Goal: Task Accomplishment & Management: Manage account settings

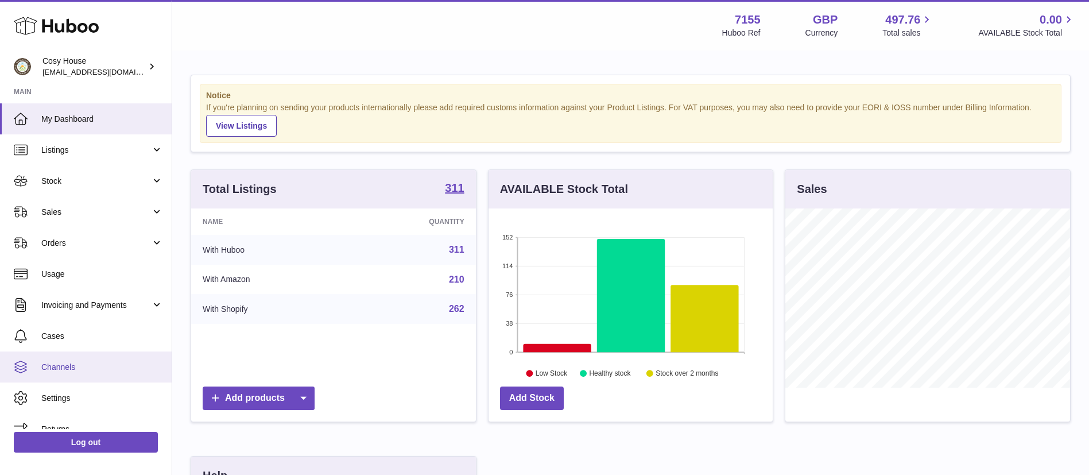
click at [102, 362] on span "Channels" at bounding box center [102, 367] width 122 height 11
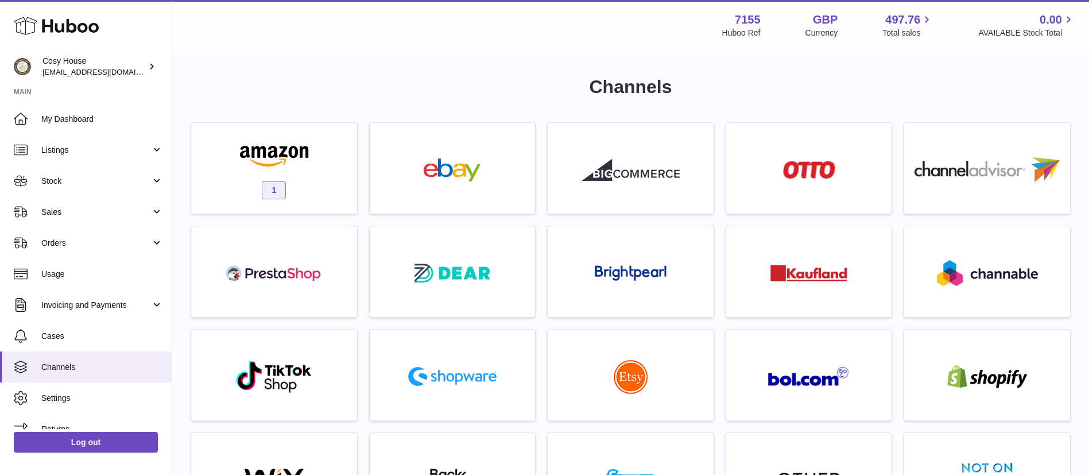
scroll to position [531, 0]
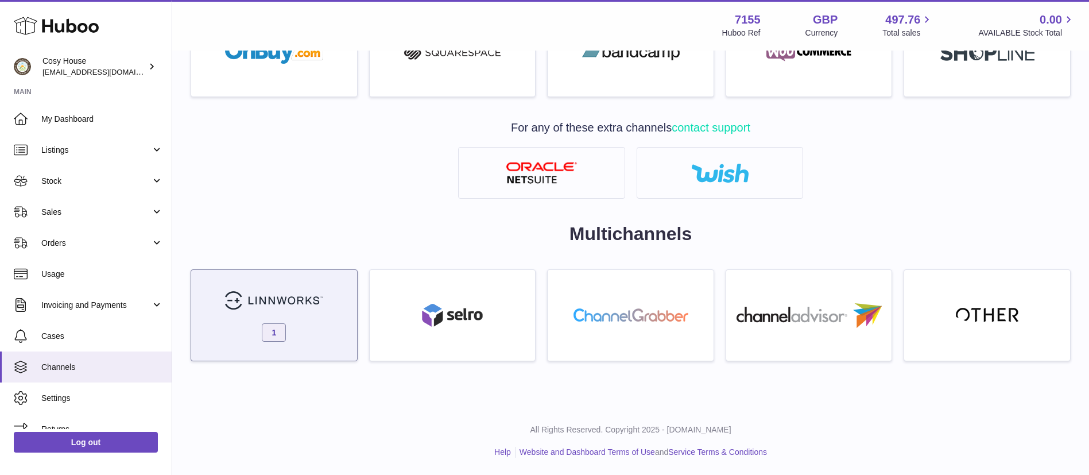
click at [287, 313] on link "1" at bounding box center [274, 315] width 167 height 92
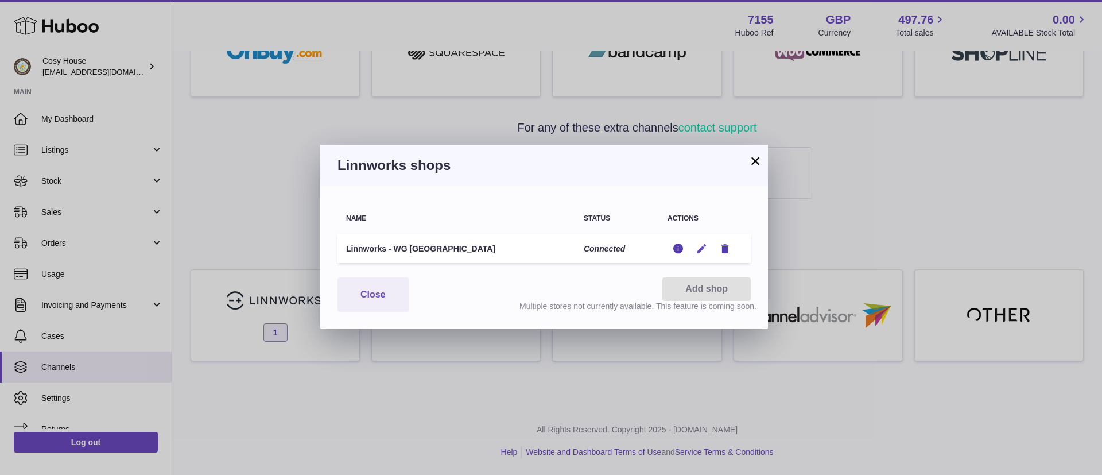
click at [704, 248] on icon "button" at bounding box center [702, 249] width 12 height 12
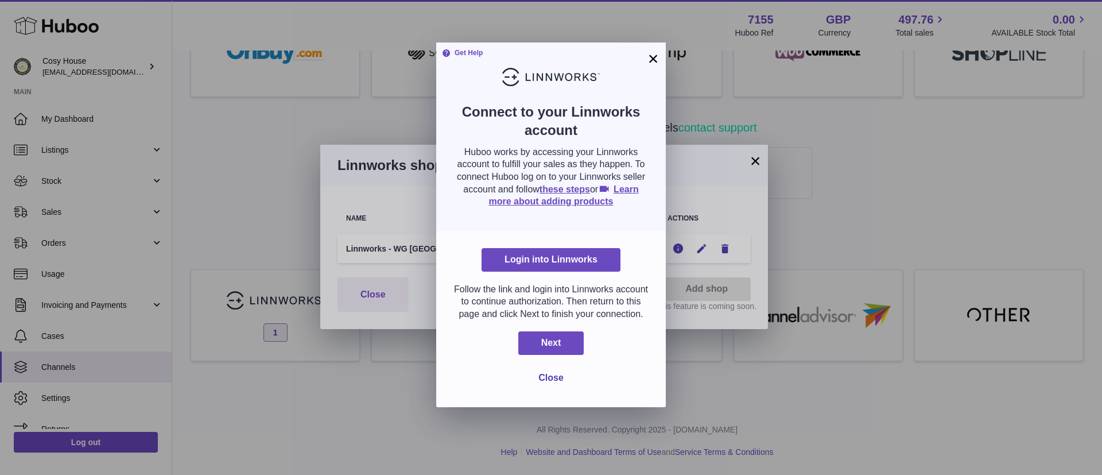
click at [656, 60] on button "×" at bounding box center [653, 59] width 14 height 14
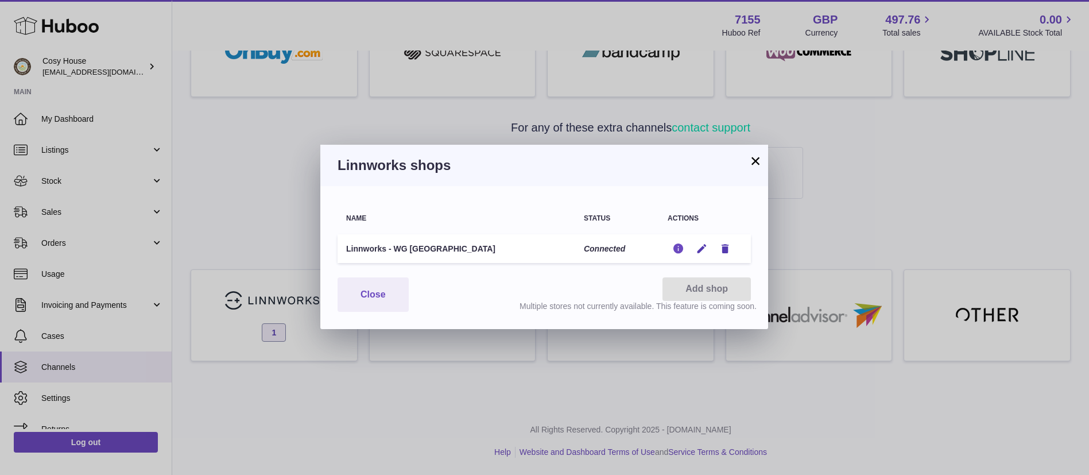
click at [677, 252] on icon "button" at bounding box center [678, 249] width 12 height 12
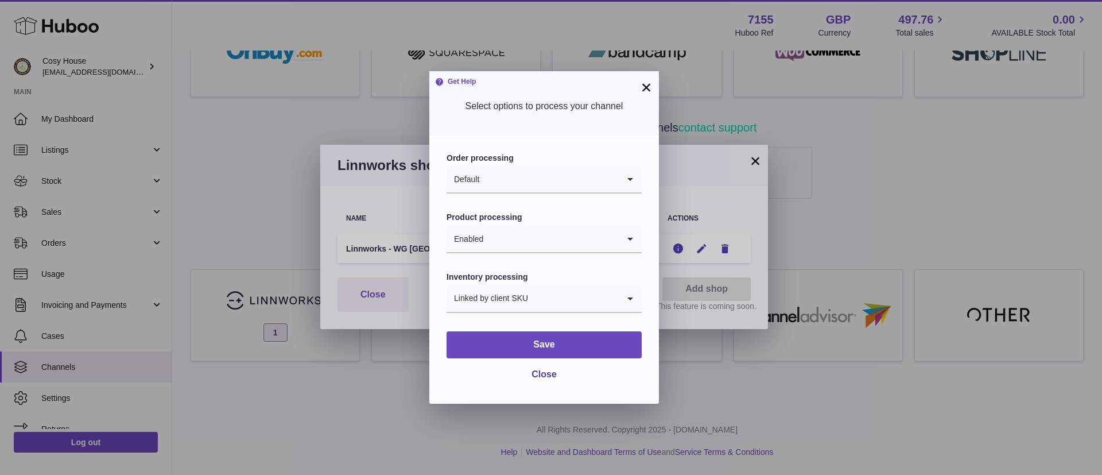
click at [648, 83] on button "×" at bounding box center [647, 87] width 14 height 14
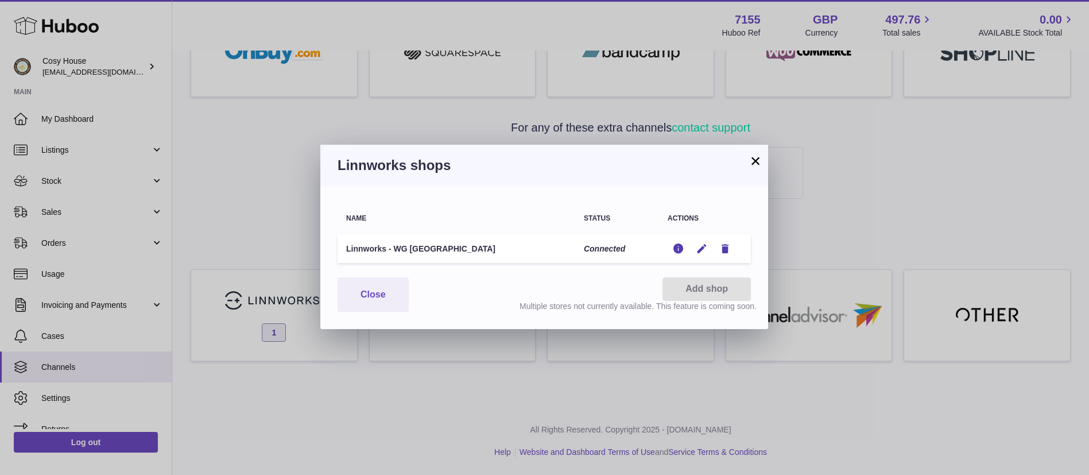
click at [762, 161] on button "×" at bounding box center [756, 161] width 14 height 14
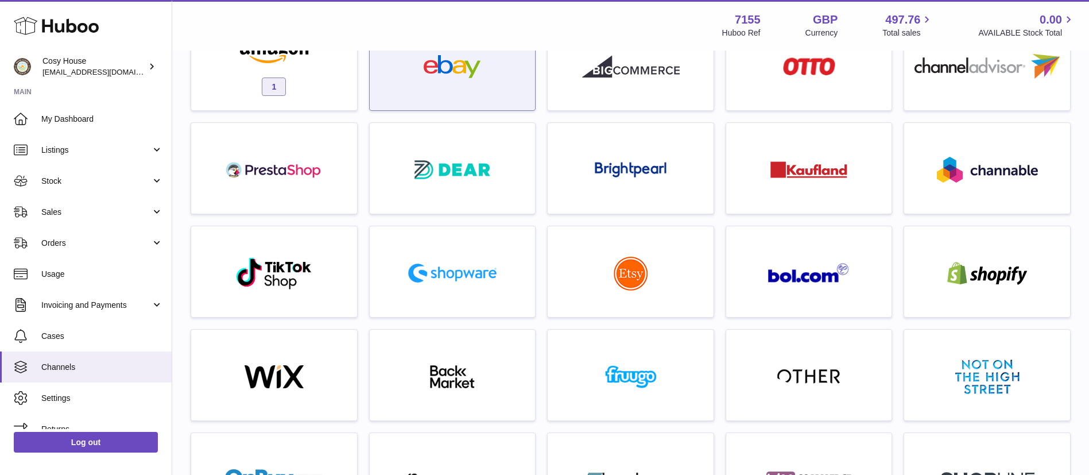
scroll to position [0, 0]
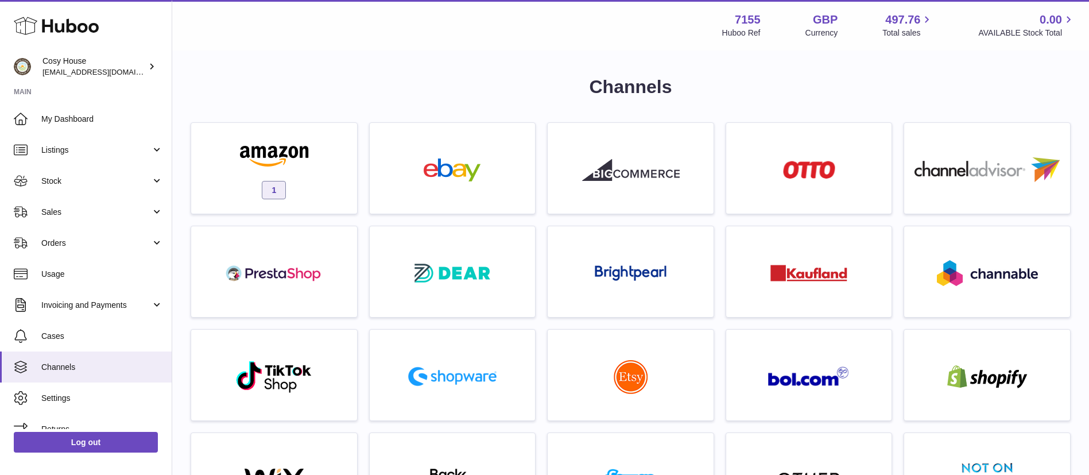
click at [311, 166] on div at bounding box center [274, 157] width 98 height 26
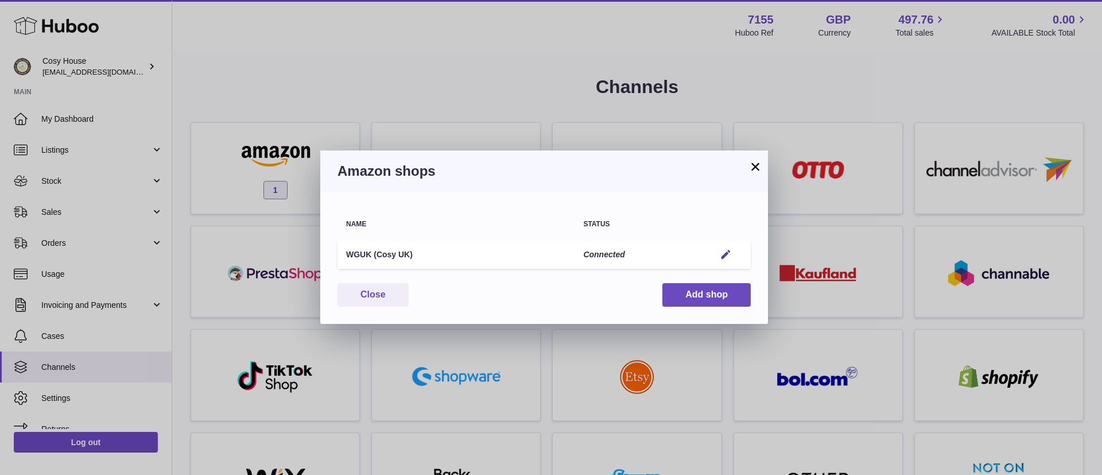
click at [757, 166] on button "×" at bounding box center [756, 167] width 14 height 14
